Goal: Task Accomplishment & Management: Complete application form

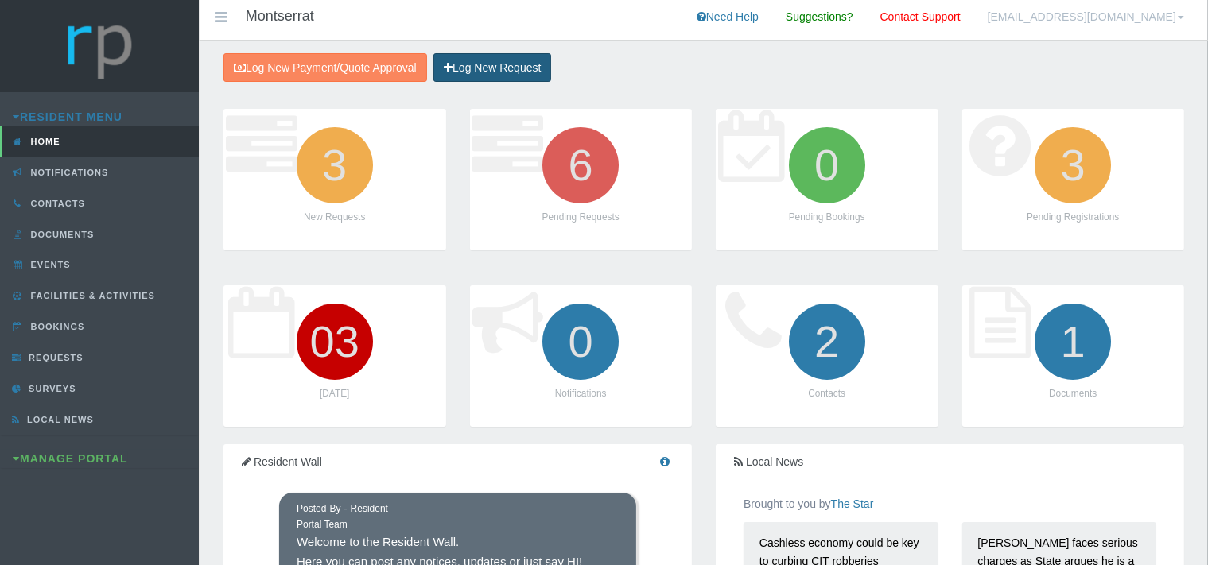
click at [466, 67] on link "Log New Request" at bounding box center [492, 67] width 118 height 29
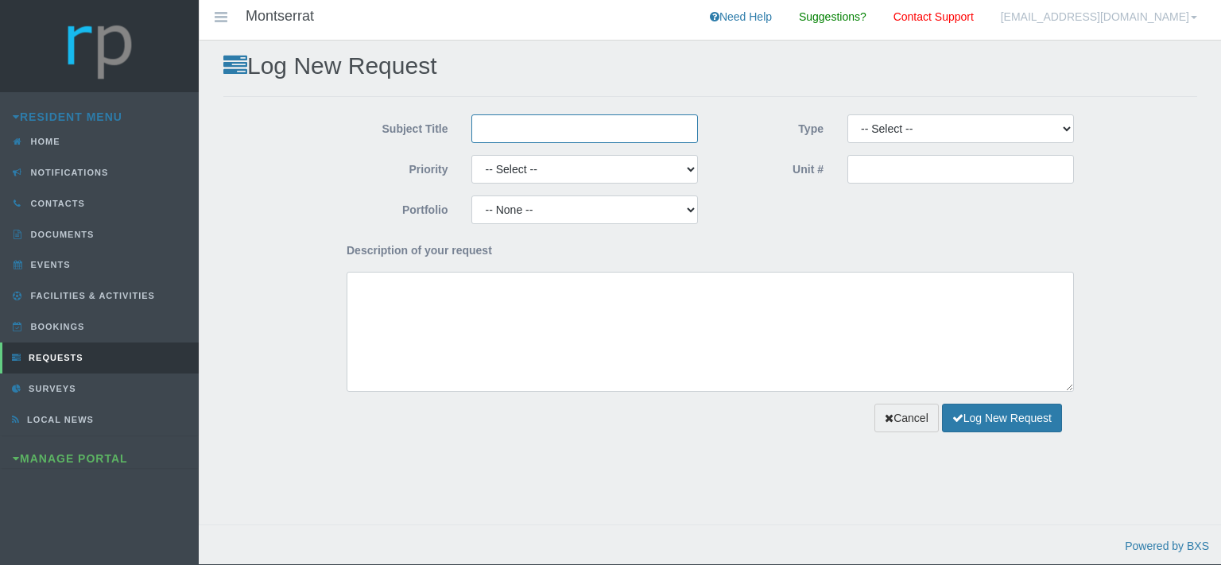
click at [493, 131] on input "Subject Title" at bounding box center [585, 129] width 227 height 29
type input "Paint Emporium"
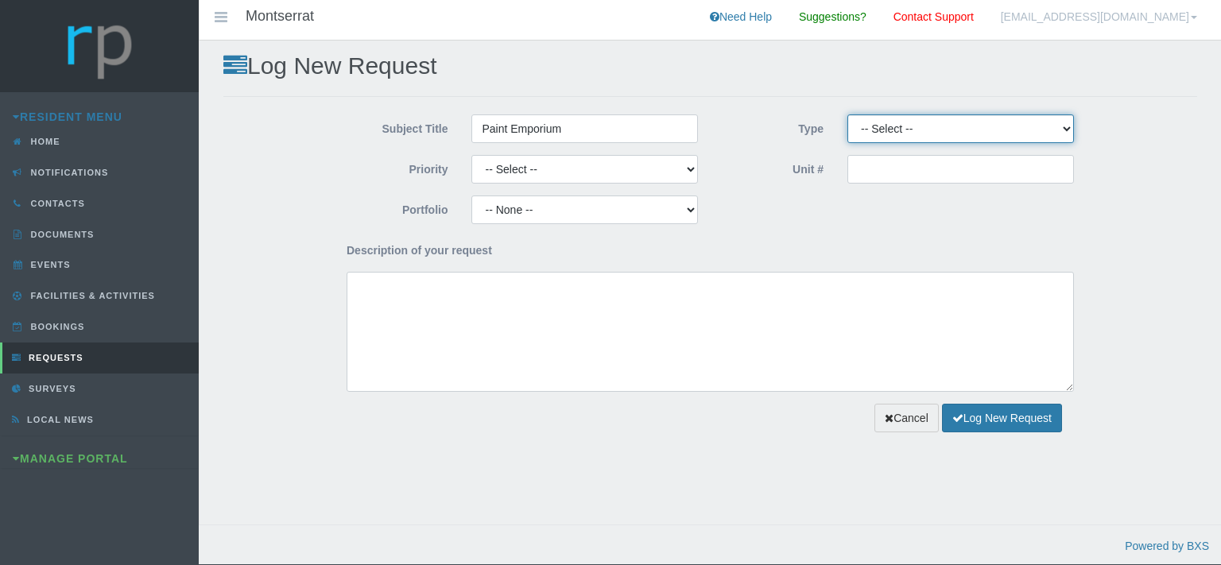
click at [848, 115] on select "-- Select -- Complaint Compliment Enquiry Request for maintenance Other (not li…" at bounding box center [961, 129] width 227 height 29
select select "PAYMENT"
click option "Payment Approval" at bounding box center [0, 0] width 0 height 0
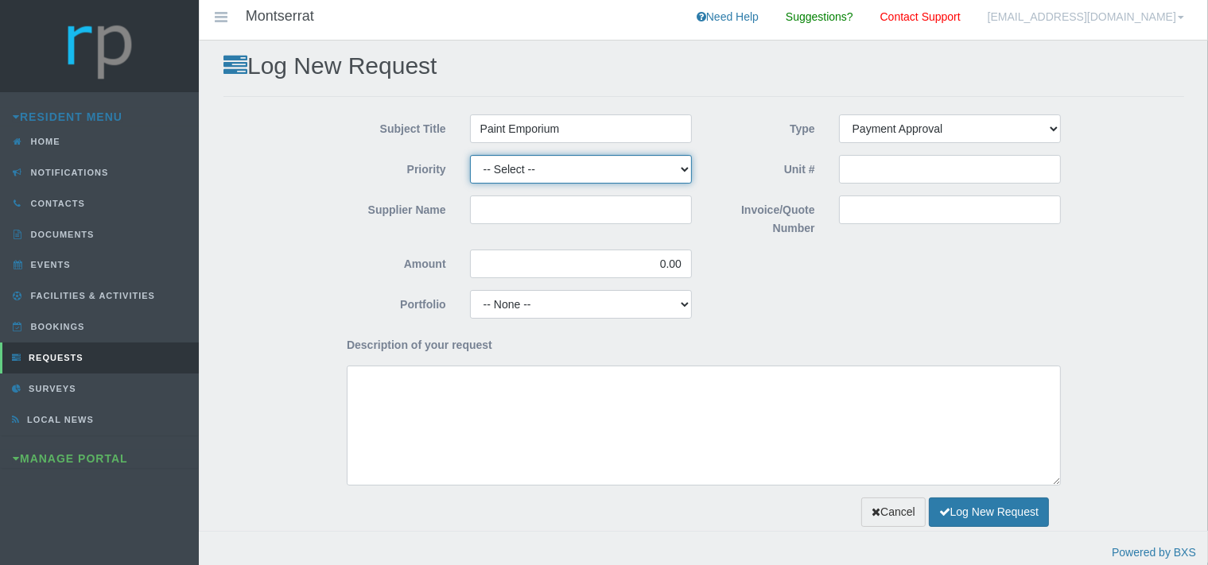
click at [470, 155] on select "-- Select -- High Low Normal" at bounding box center [581, 169] width 222 height 29
select select "MEDIUM"
click option "Normal" at bounding box center [0, 0] width 0 height 0
click at [507, 215] on input "Supplier Name" at bounding box center [581, 210] width 222 height 29
type input "Paint Emporium"
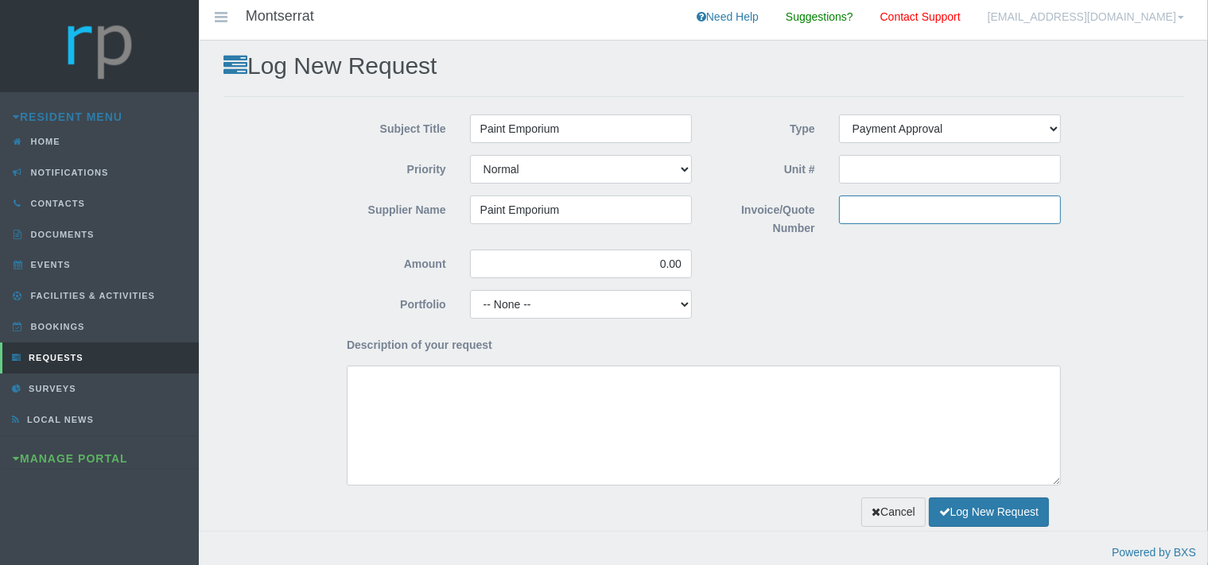
click at [845, 211] on input "Invoice/Quote Number" at bounding box center [950, 210] width 222 height 29
type input "Plastermix - Unit 51 Repairs"
drag, startPoint x: 685, startPoint y: 269, endPoint x: 647, endPoint y: 261, distance: 39.8
click at [647, 261] on input "0.00" at bounding box center [581, 264] width 222 height 29
type input "198.00"
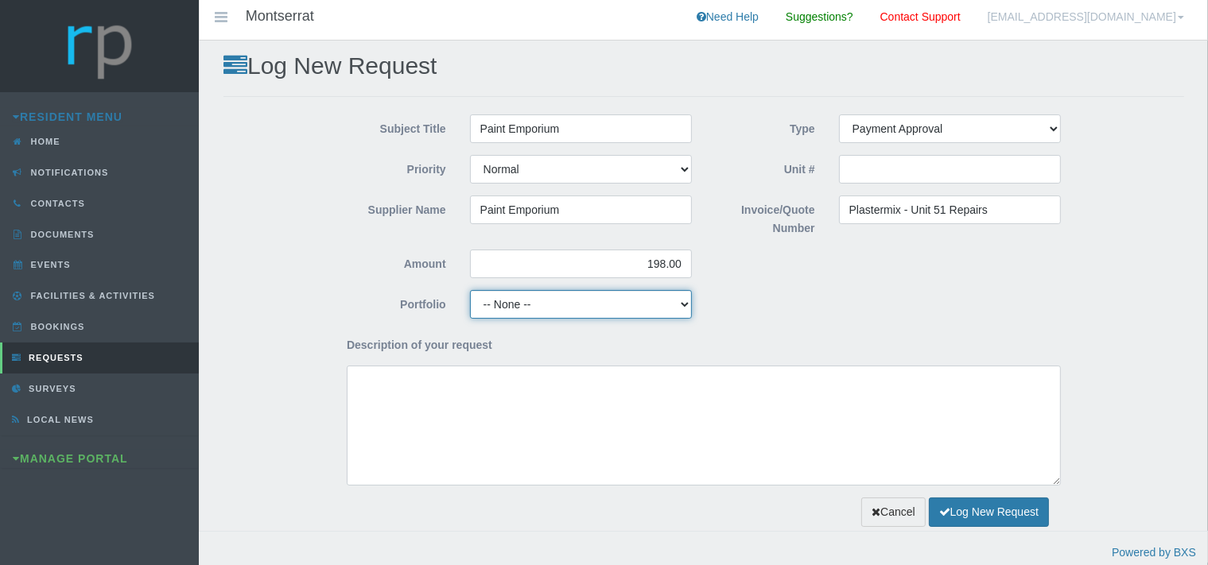
click at [470, 290] on select "-- None -- Aesthetics Chairperson Communication Compliance / Rules and Regulati…" at bounding box center [581, 304] width 222 height 29
select select "MAINT"
click option "Maintenance" at bounding box center [0, 0] width 0 height 0
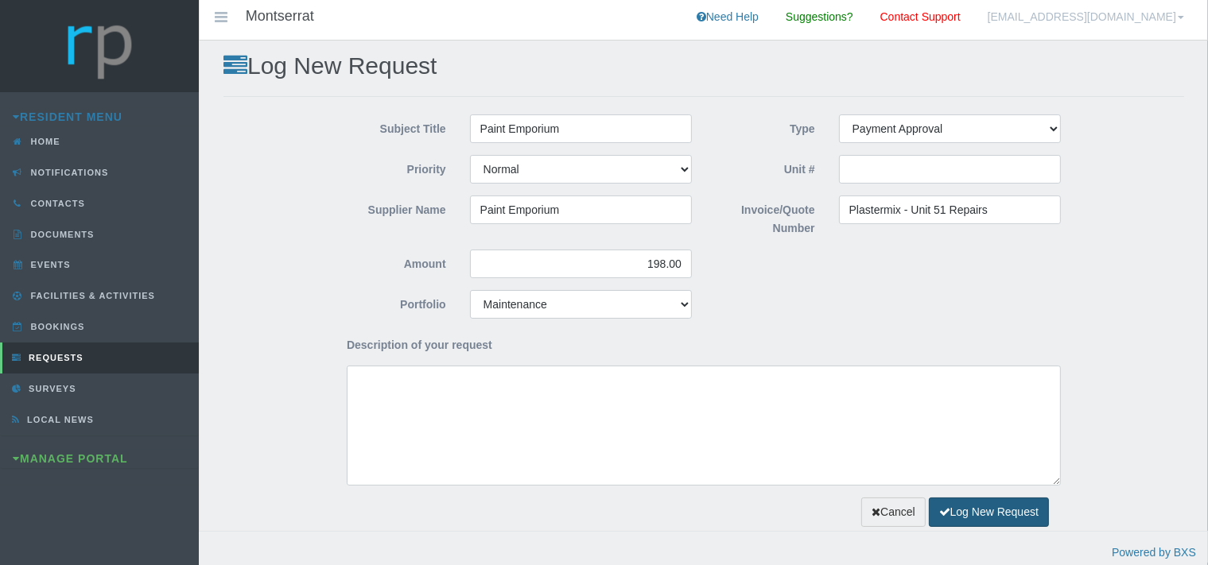
click at [962, 512] on button "Log New Request" at bounding box center [989, 512] width 120 height 29
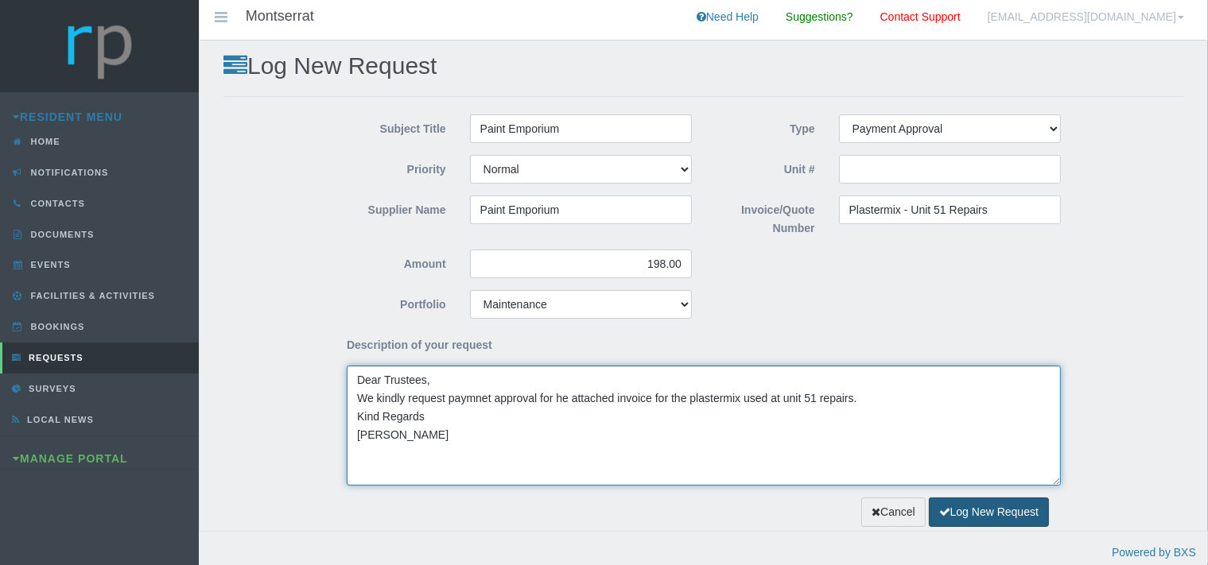
type textarea "Dear Trustees, We kindly request paymnet approval for he attached invoice for t…"
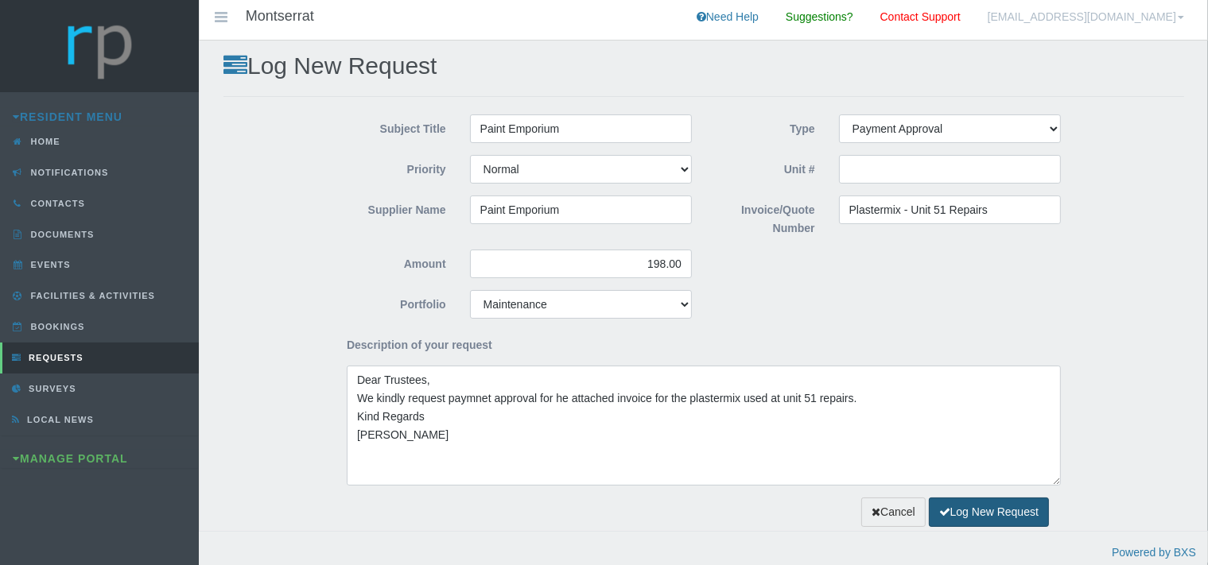
click at [949, 509] on button "Log New Request" at bounding box center [989, 512] width 120 height 29
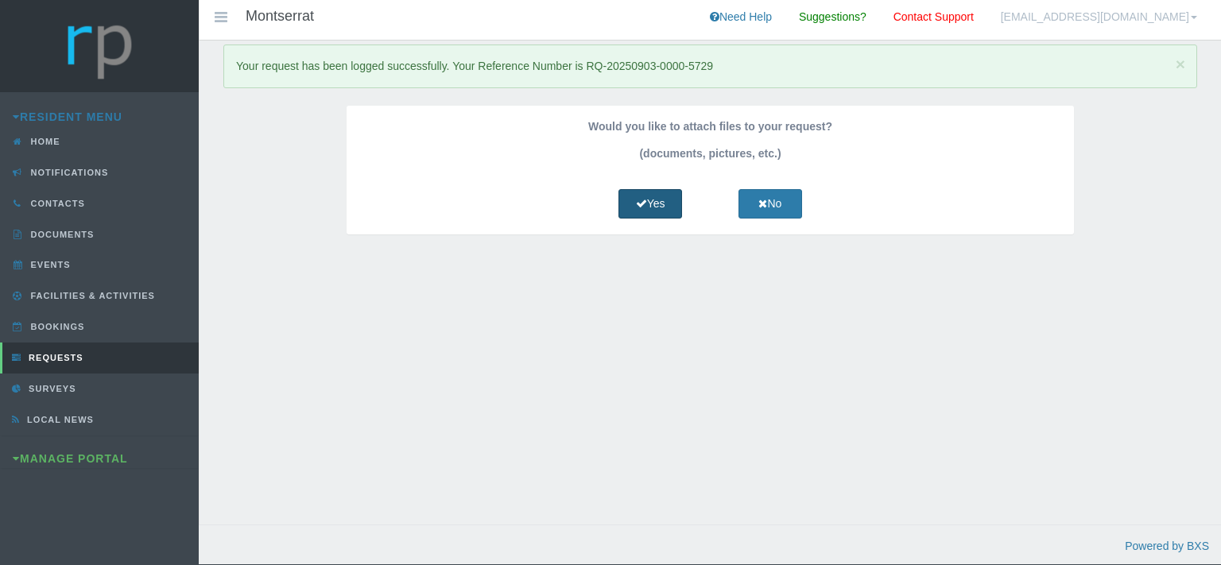
click at [650, 205] on link "Yes" at bounding box center [651, 203] width 64 height 29
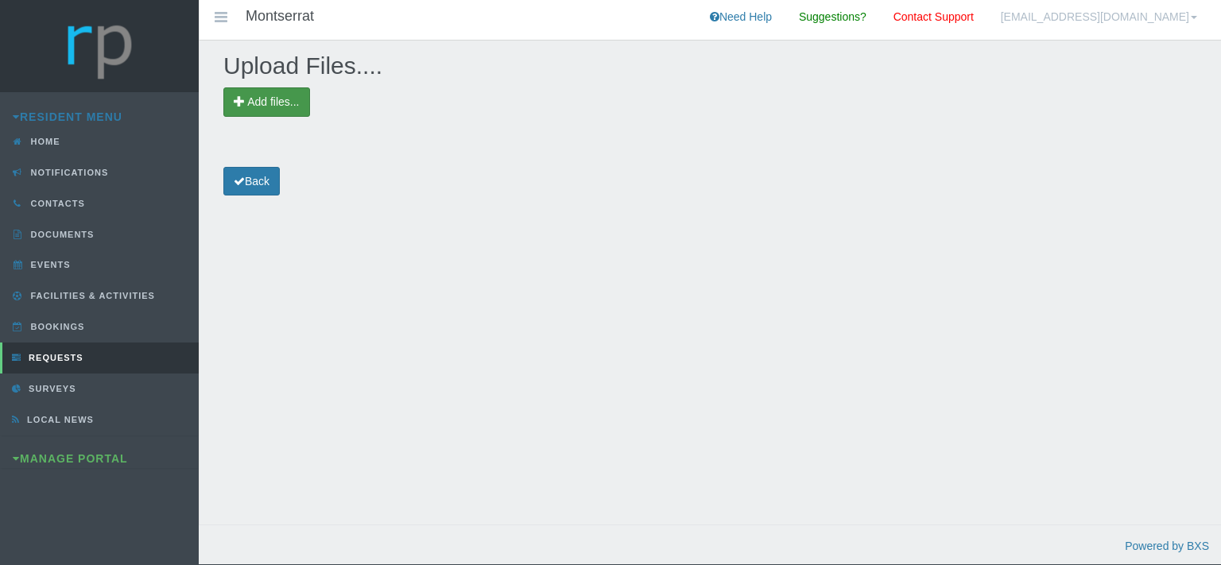
click at [266, 95] on span "Add files..." at bounding box center [266, 101] width 87 height 29
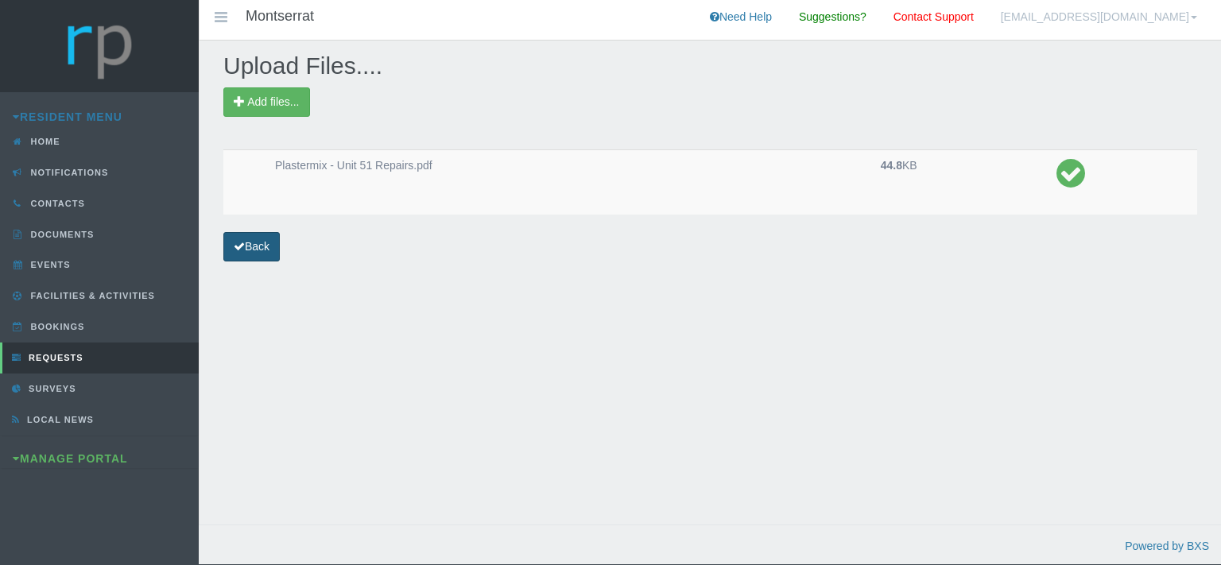
click at [241, 244] on icon at bounding box center [239, 246] width 11 height 11
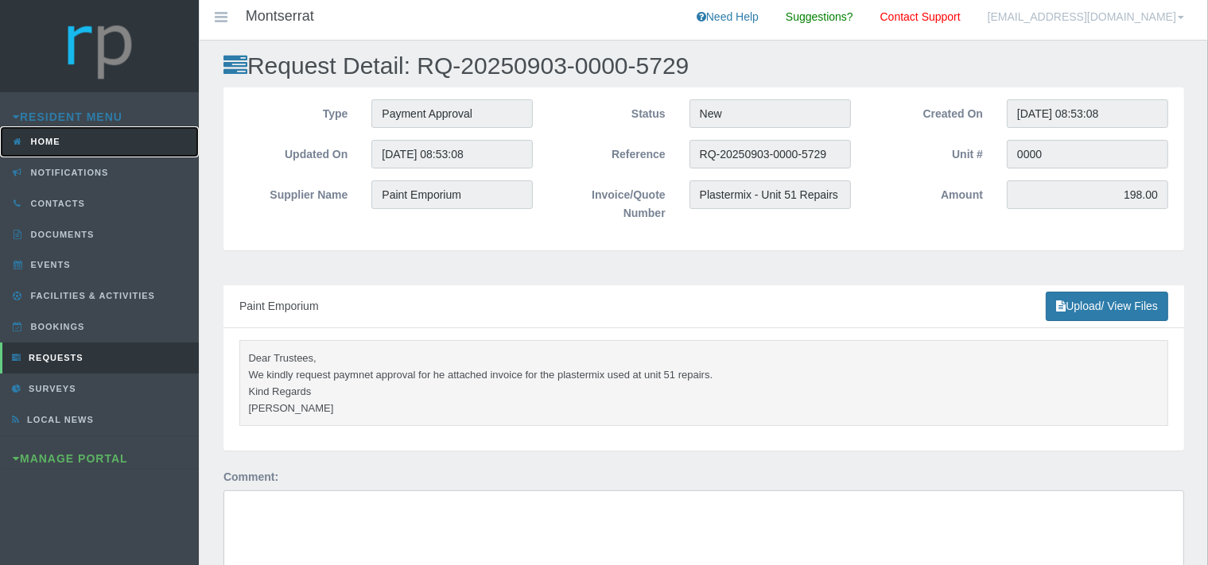
click at [79, 138] on link "Home" at bounding box center [99, 141] width 199 height 31
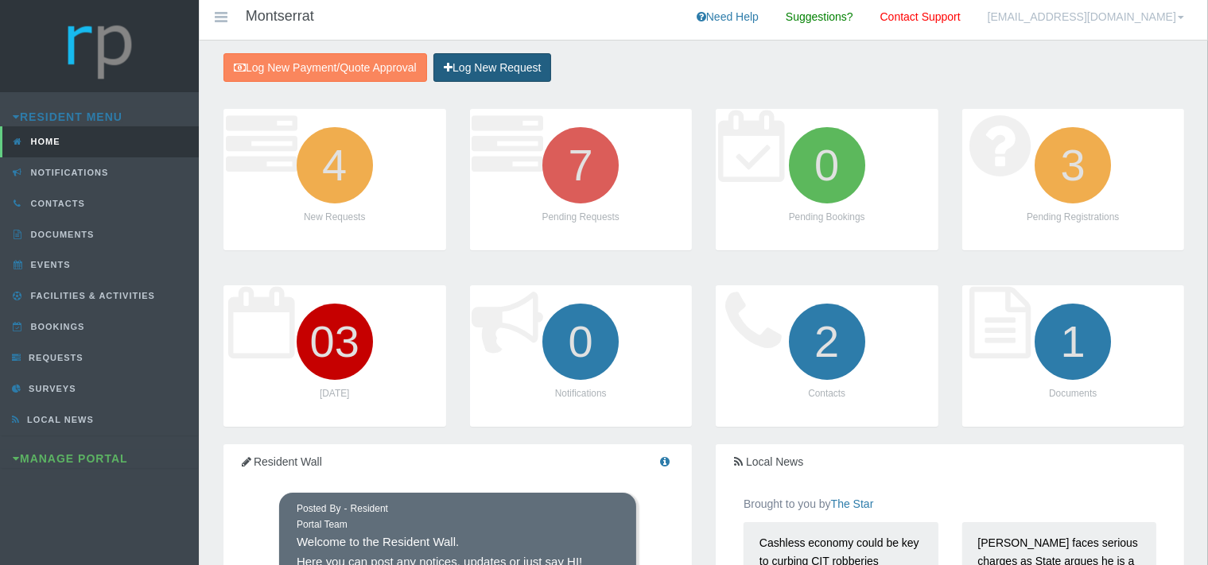
click at [483, 59] on link "Log New Request" at bounding box center [492, 67] width 118 height 29
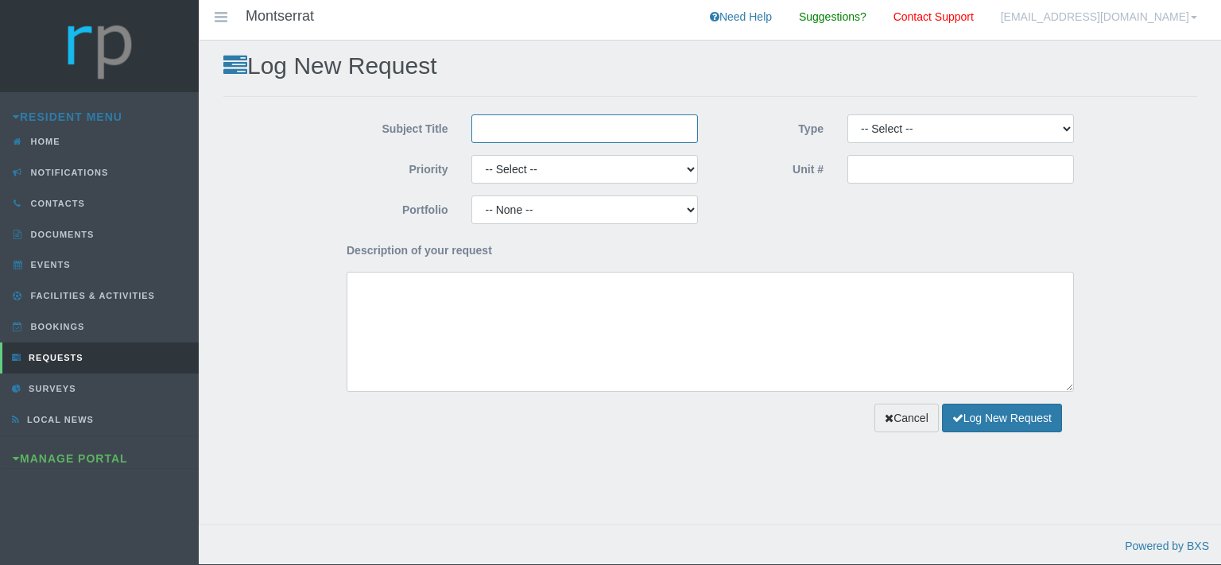
click at [521, 117] on input "Subject Title" at bounding box center [585, 129] width 227 height 29
type input "Paint Emporium"
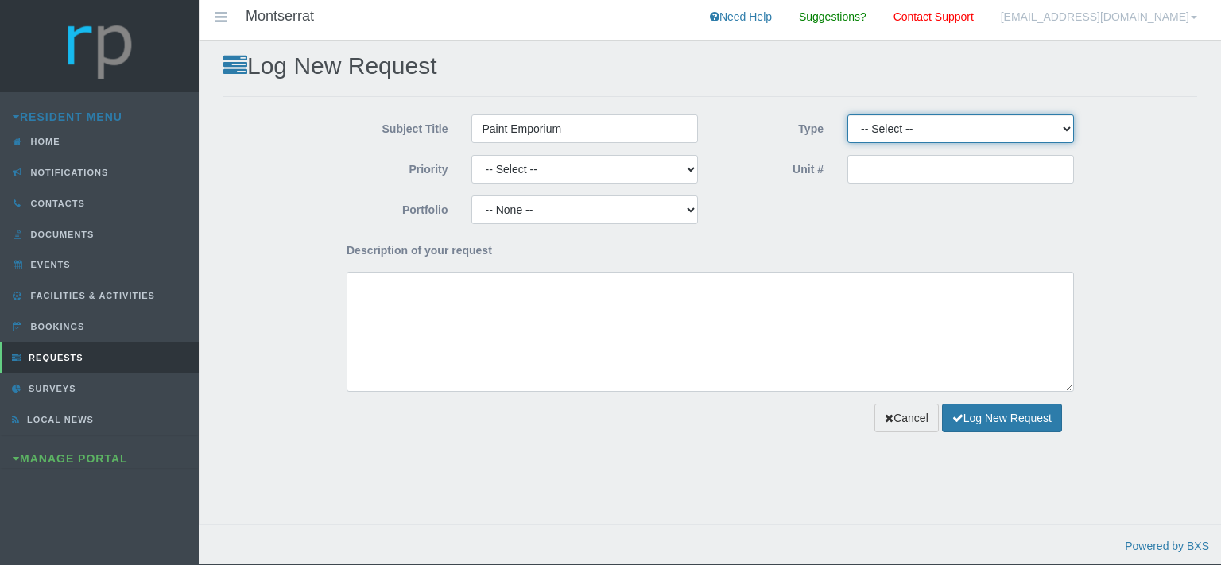
click at [848, 115] on select "-- Select -- Complaint Compliment Enquiry Request for maintenance Other (not li…" at bounding box center [961, 129] width 227 height 29
select select "PAYMENT"
click option "Payment Approval" at bounding box center [0, 0] width 0 height 0
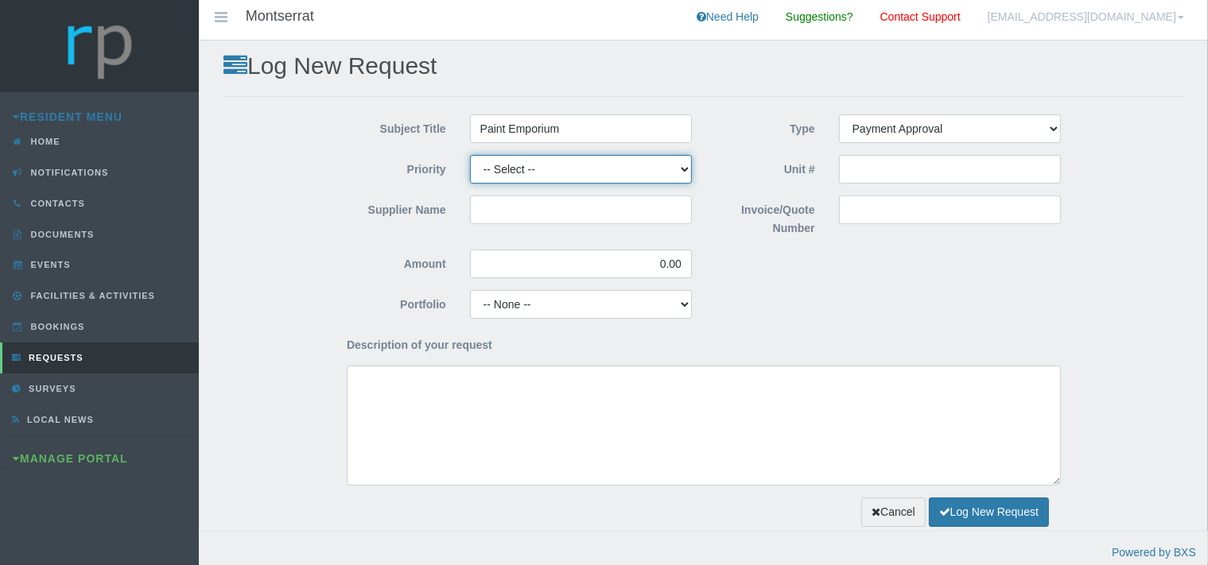
click at [470, 155] on select "-- Select -- High Low Normal" at bounding box center [581, 169] width 222 height 29
select select "MEDIUM"
click option "Normal" at bounding box center [0, 0] width 0 height 0
click at [518, 214] on input "Supplier Name" at bounding box center [581, 210] width 222 height 29
type input "Paint Emporium"
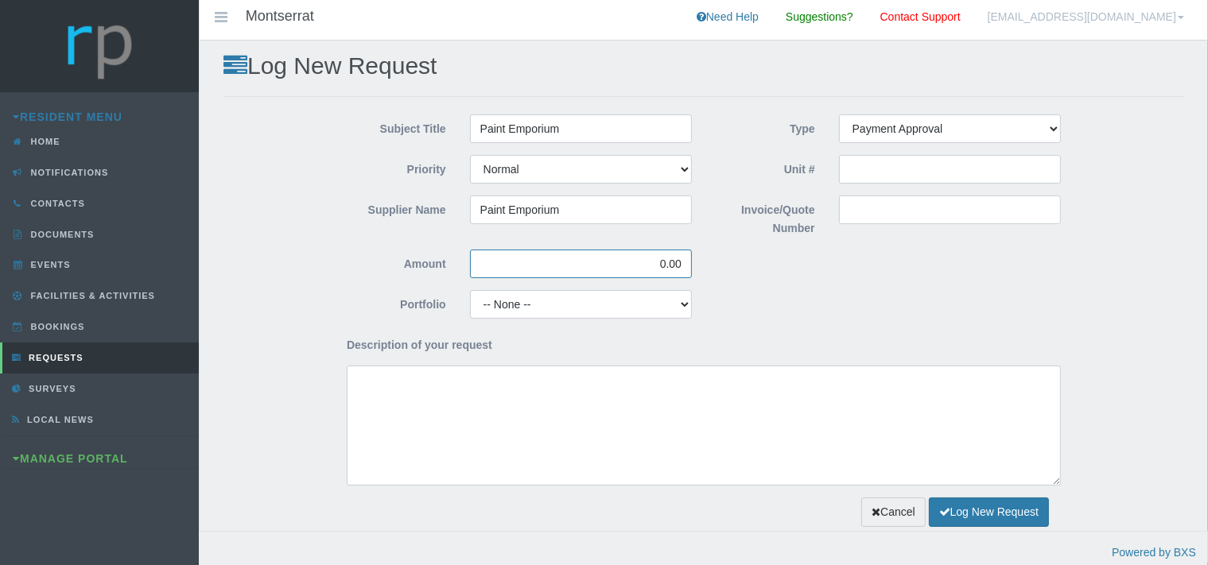
drag, startPoint x: 685, startPoint y: 266, endPoint x: 631, endPoint y: 263, distance: 55.0
click at [635, 264] on input "0.00" at bounding box center [581, 264] width 222 height 29
type input "3,760.40"
click at [918, 211] on input "Invoice/Quote Number" at bounding box center [950, 210] width 222 height 29
type input "Unit 51 Stock"
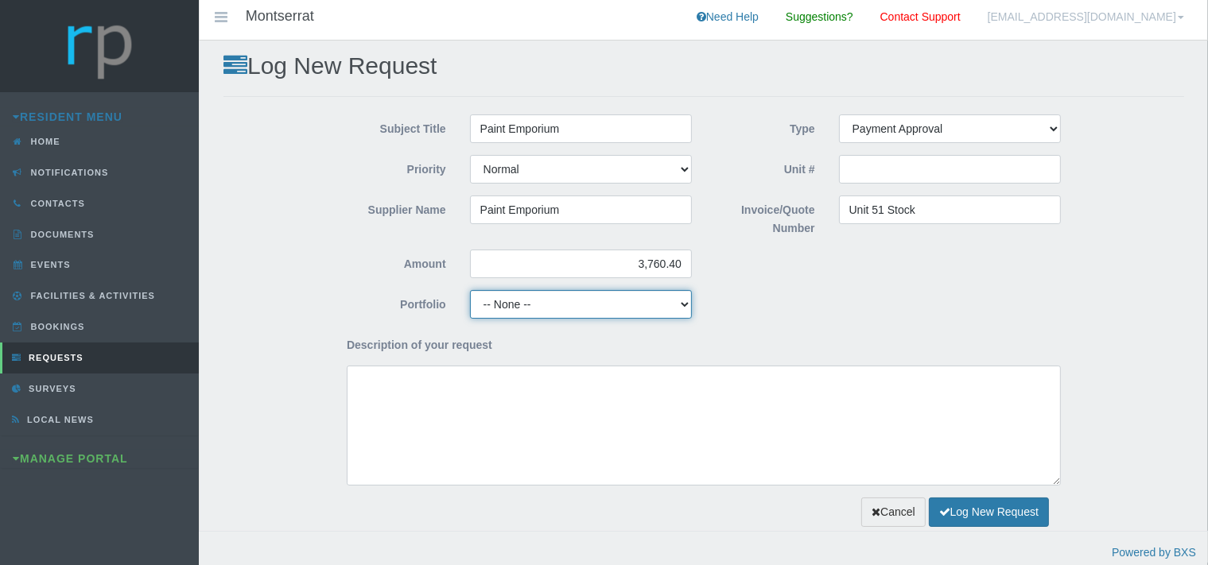
click at [470, 290] on select "-- None -- Aesthetics Chairperson Communication Compliance / Rules and Regulati…" at bounding box center [581, 304] width 222 height 29
select select "MAINT"
click option "Maintenance" at bounding box center [0, 0] width 0 height 0
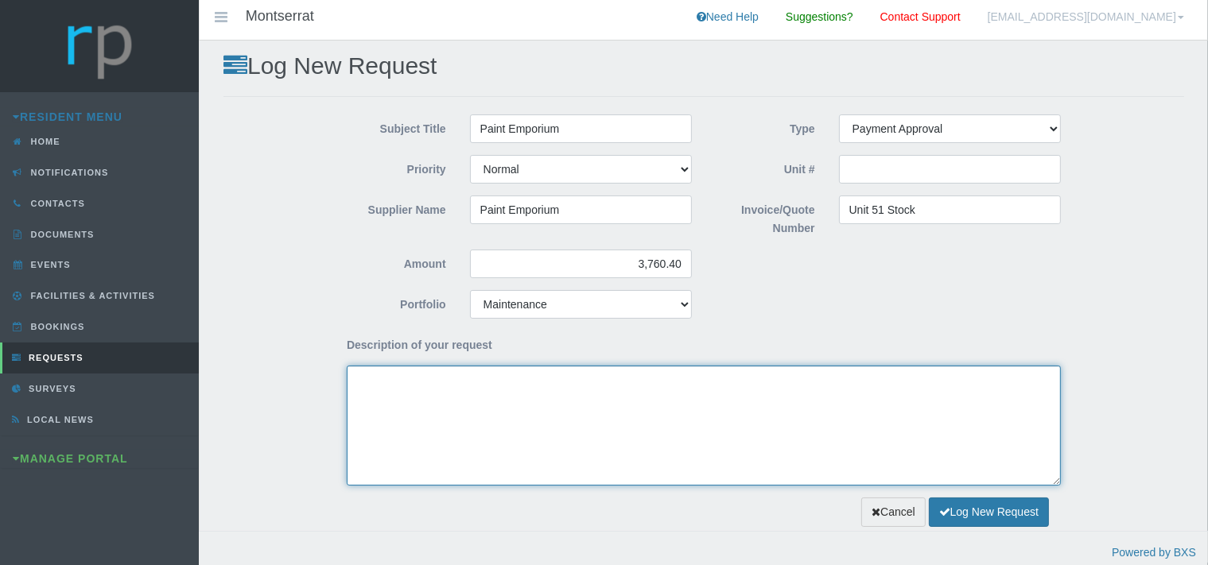
click at [476, 423] on textarea "Description of your request" at bounding box center [704, 426] width 714 height 120
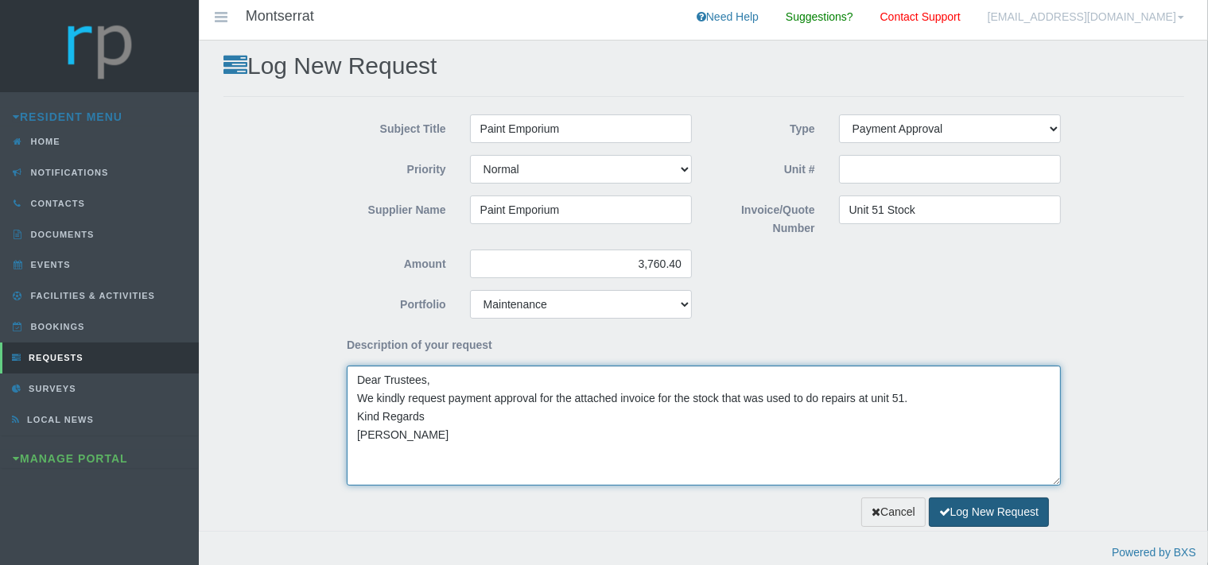
type textarea "Dear Trustees, We kindly request payment approval for the attached invoice for …"
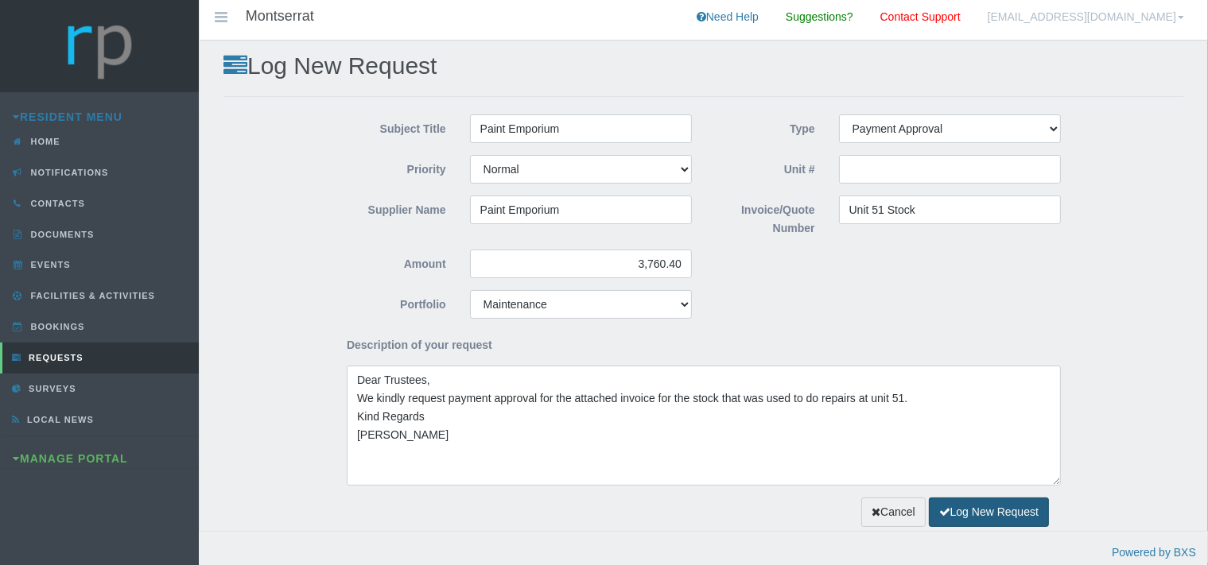
click at [962, 509] on button "Log New Request" at bounding box center [989, 512] width 120 height 29
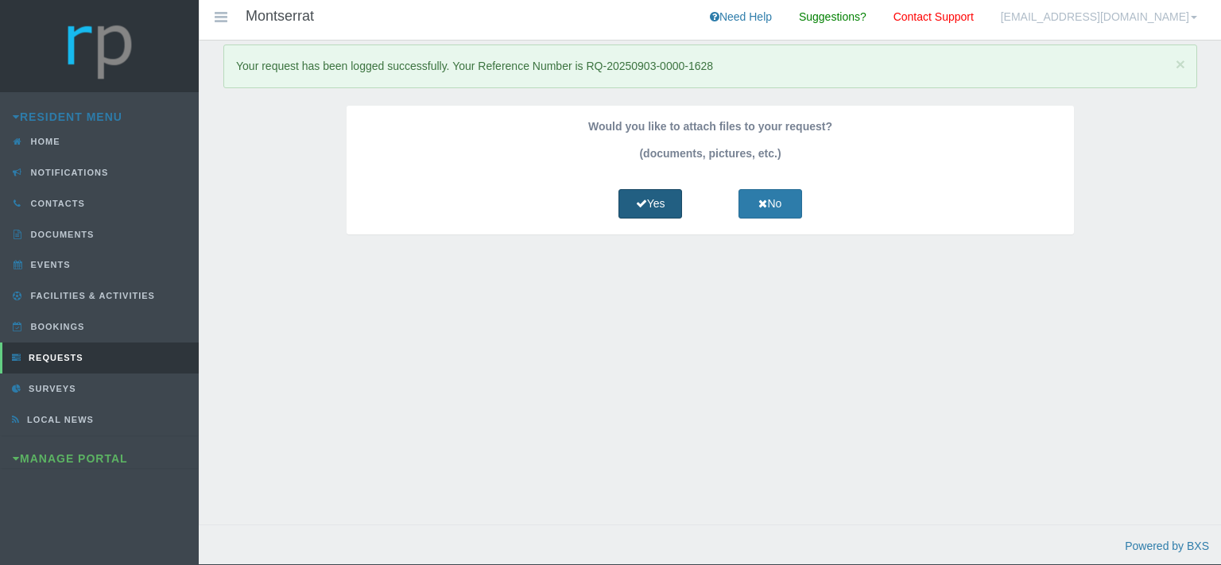
click at [666, 204] on link "Yes" at bounding box center [651, 203] width 64 height 29
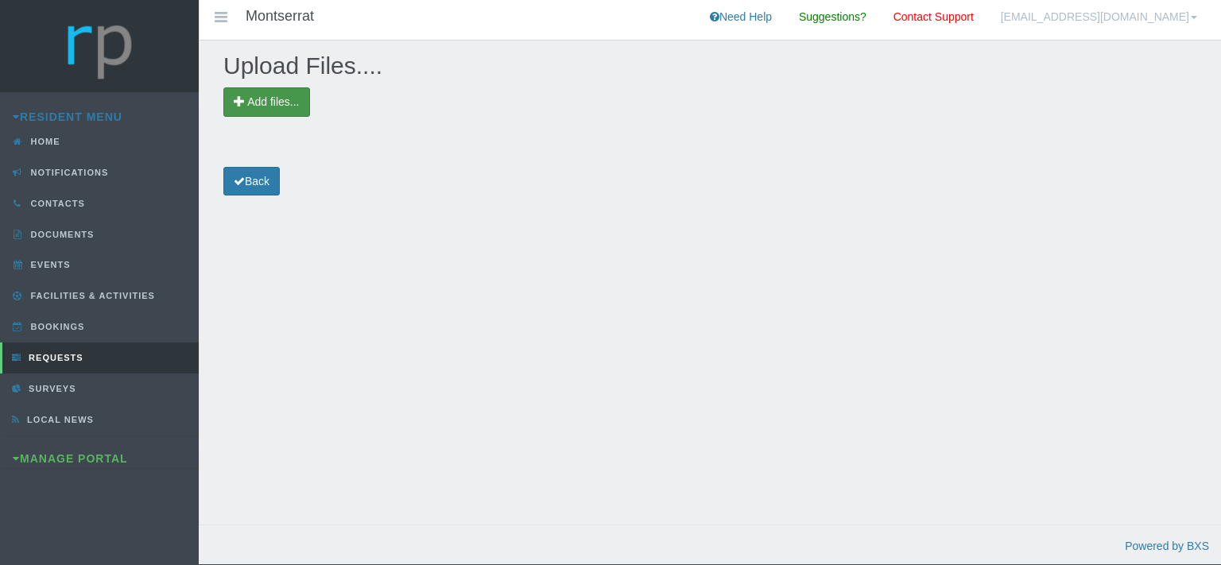
click at [296, 95] on span "Add files..." at bounding box center [266, 101] width 87 height 29
